Goal: Task Accomplishment & Management: Manage account settings

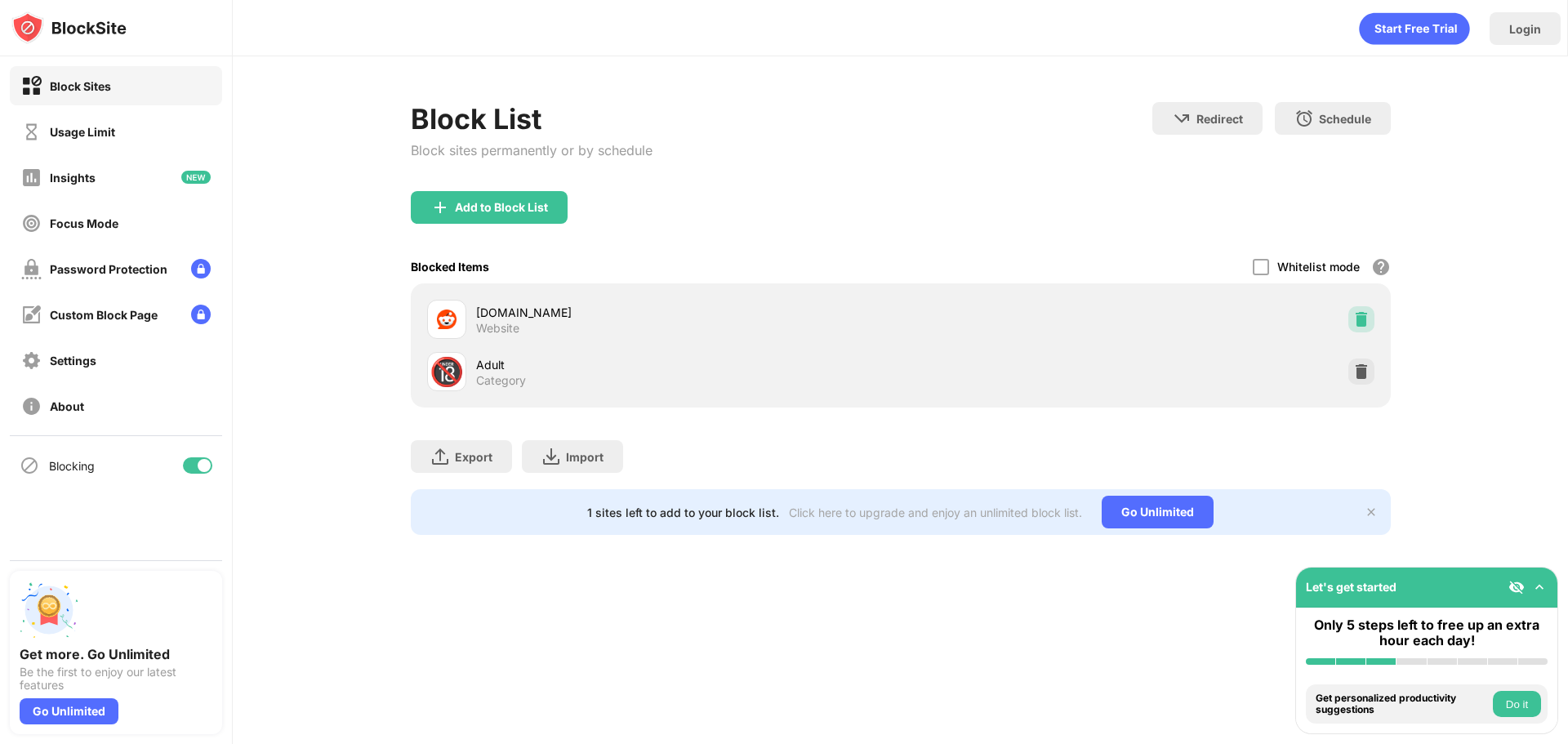
click at [1351, 313] on div at bounding box center [1361, 319] width 26 height 26
